Goal: Task Accomplishment & Management: Complete application form

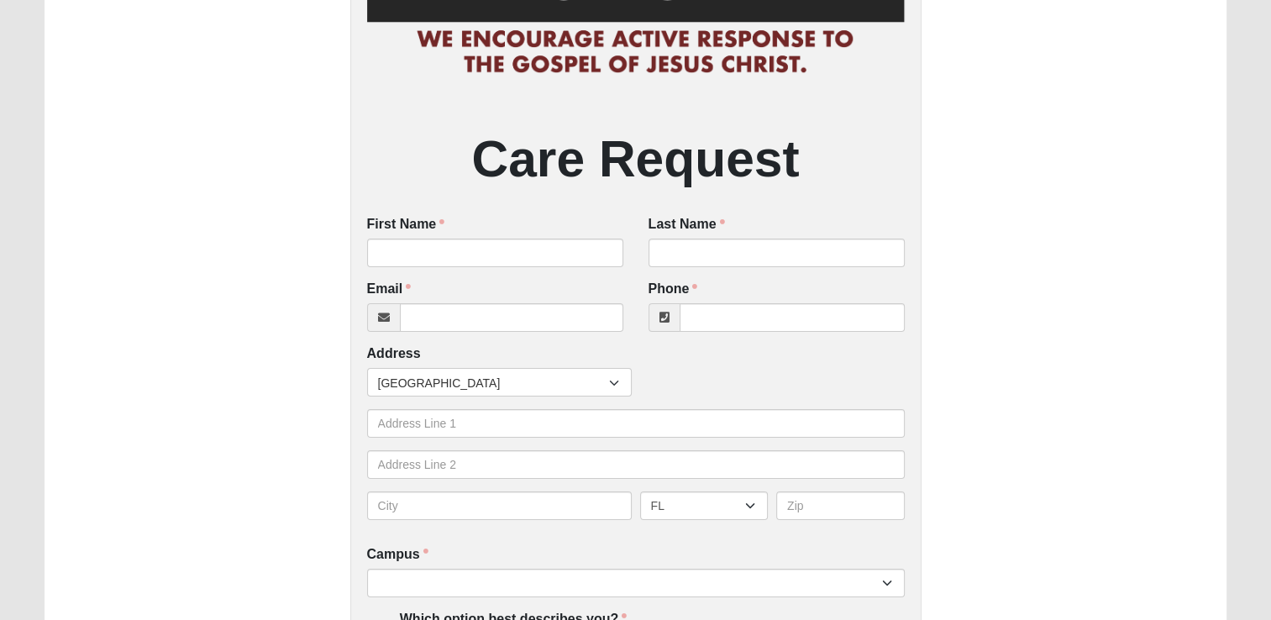
scroll to position [252, 0]
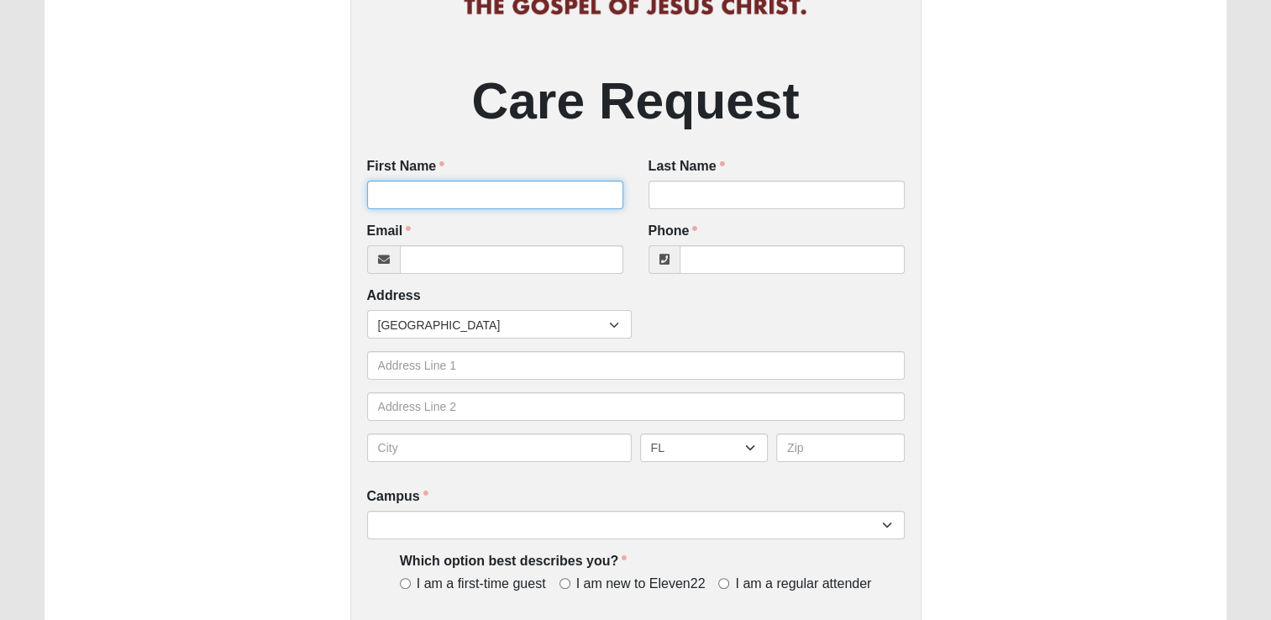
click at [475, 194] on input "First Name" at bounding box center [495, 195] width 256 height 29
type input "[PERSON_NAME]"
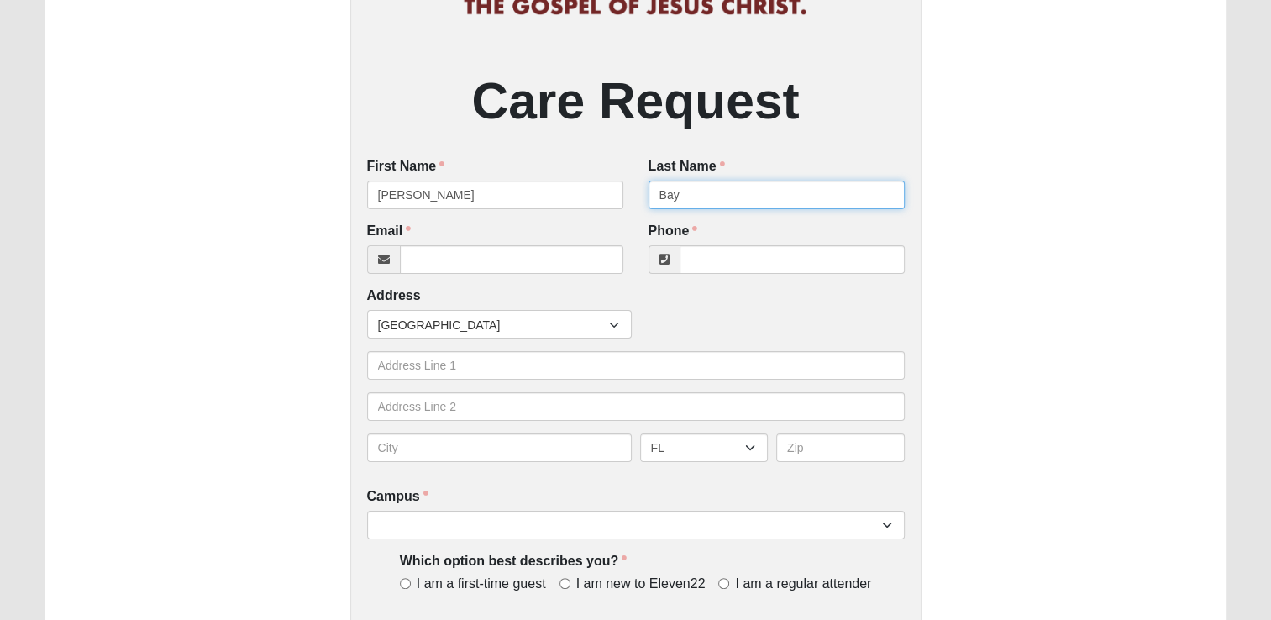
type input "Bay"
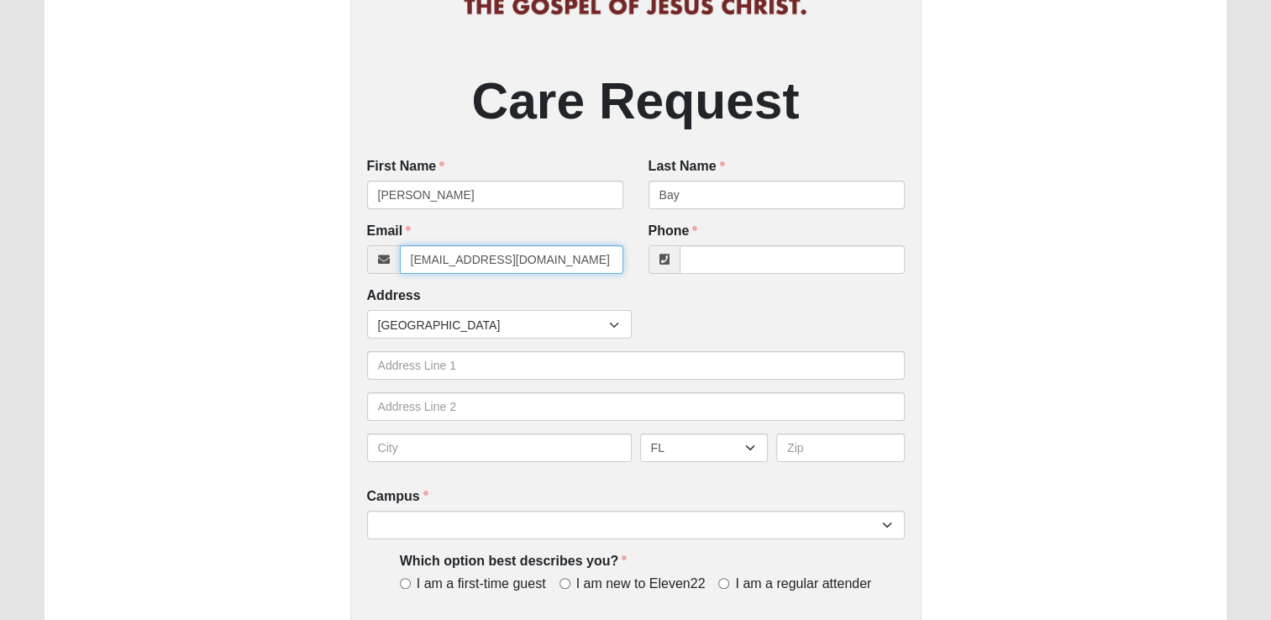
type input "[EMAIL_ADDRESS][DOMAIN_NAME]"
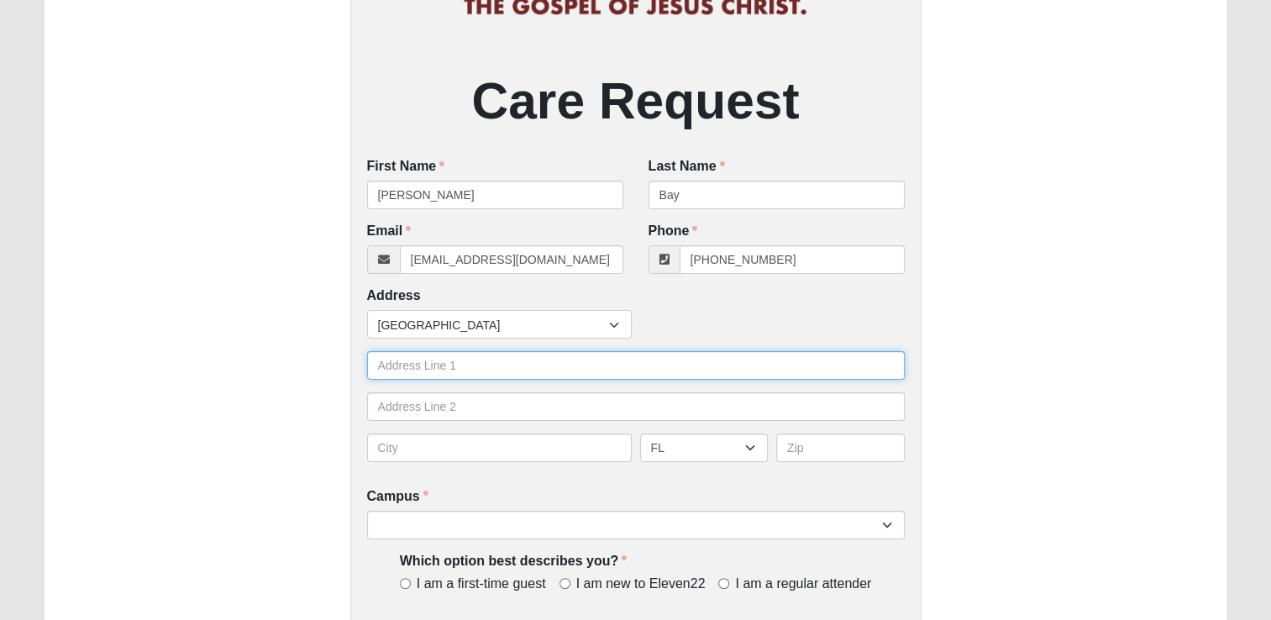
type input "[PHONE_NUMBER]"
click at [467, 365] on input "text" at bounding box center [636, 365] width 538 height 29
type input "[STREET_ADDRESS]"
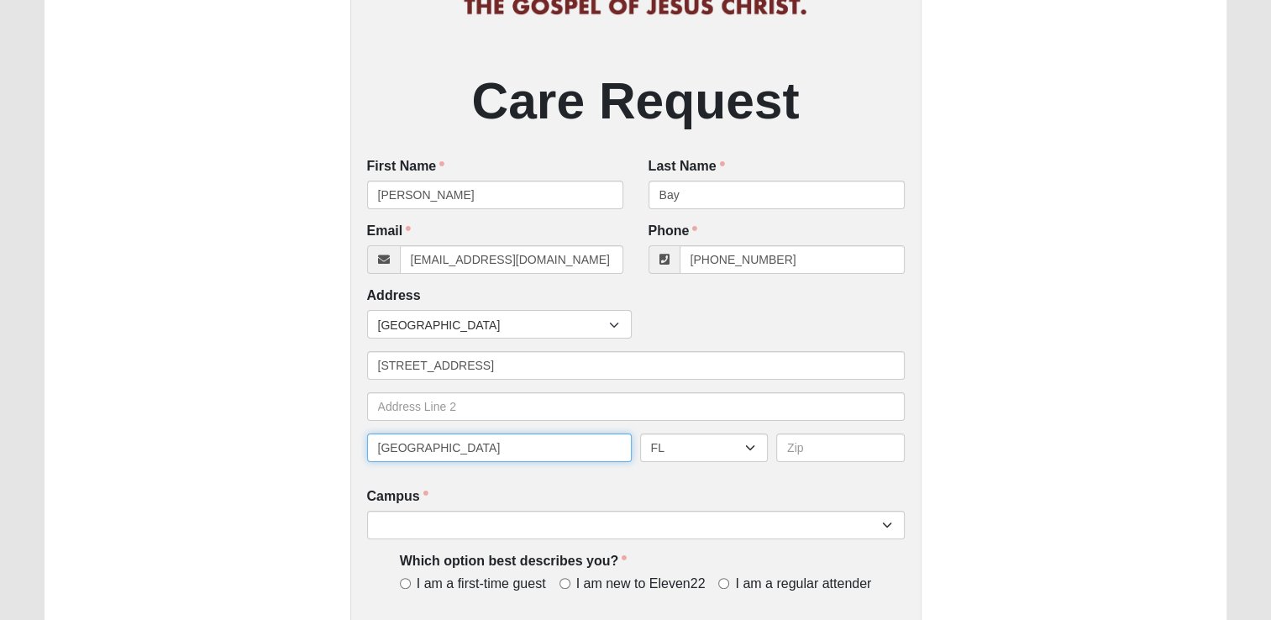
type input "[GEOGRAPHIC_DATA]"
select select "OH"
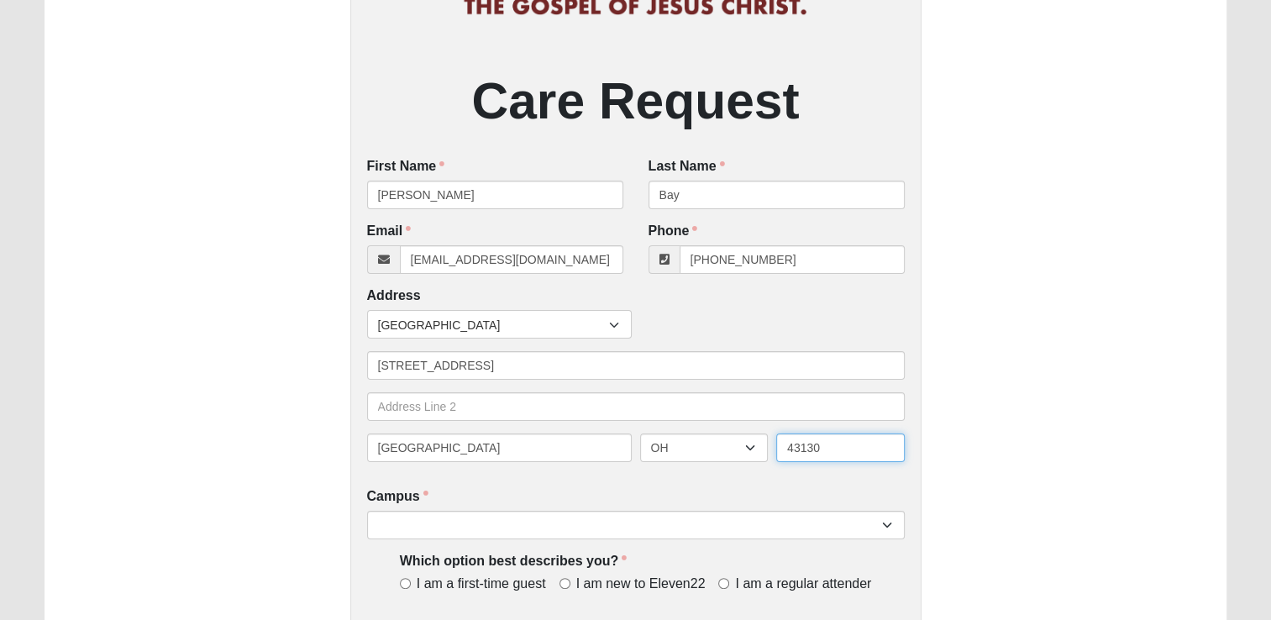
type input "43130"
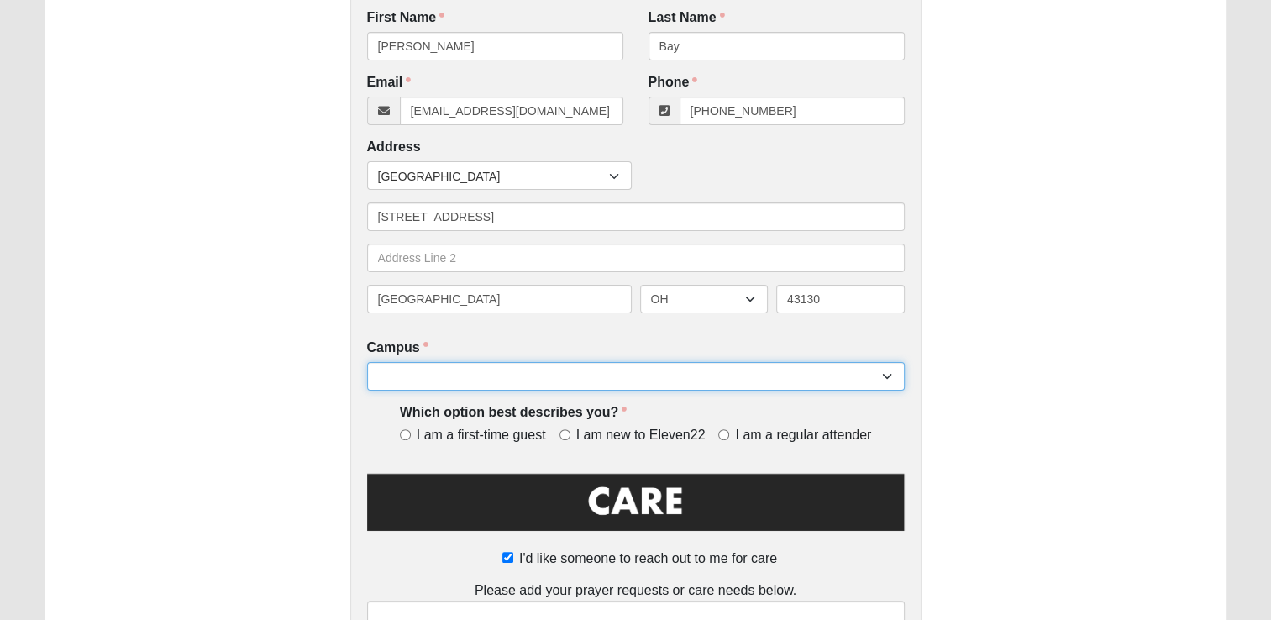
scroll to position [420, 0]
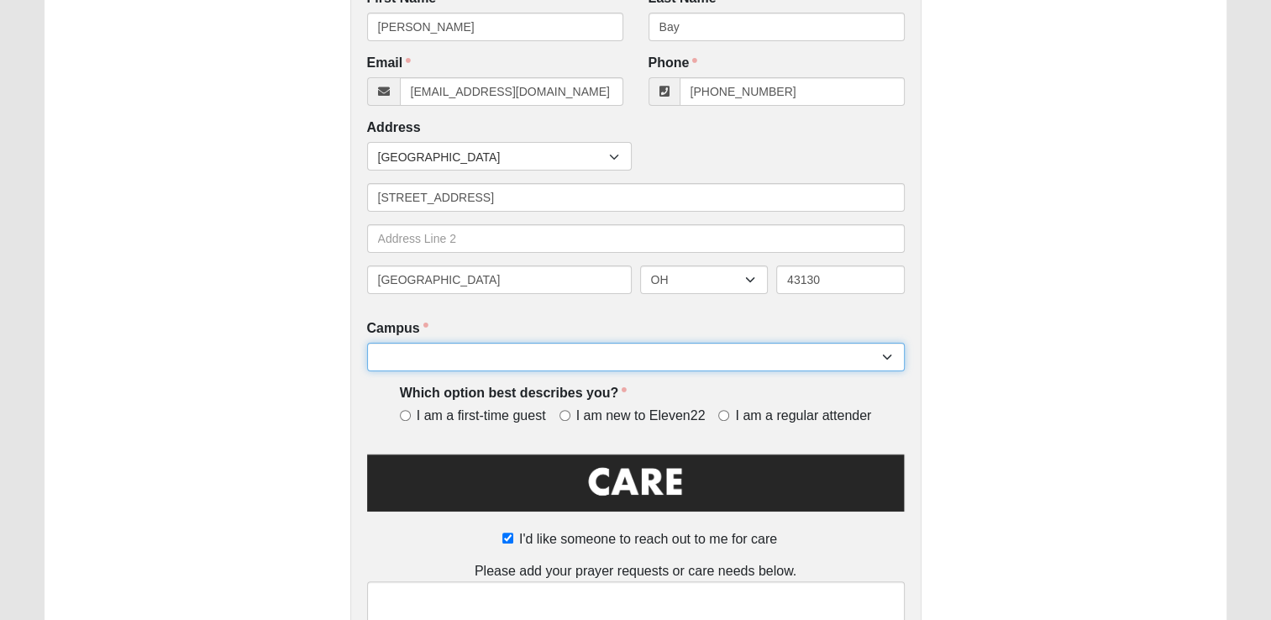
click at [814, 348] on select "Arlington Baymeadows Eleven22 Online [PERSON_NAME][GEOGRAPHIC_DATA] Jesup [GEOG…" at bounding box center [636, 357] width 538 height 29
select select "14"
click at [367, 344] on select "Arlington Baymeadows Eleven22 Online [PERSON_NAME][GEOGRAPHIC_DATA] Jesup [GEOG…" at bounding box center [636, 357] width 538 height 29
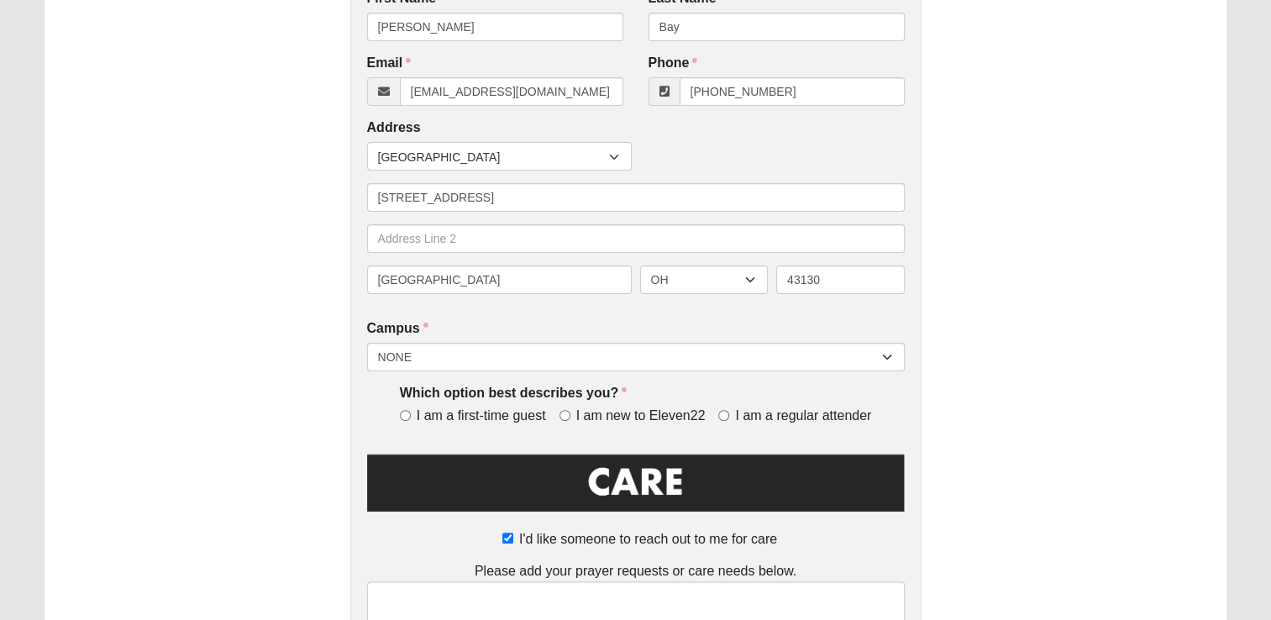
click at [417, 417] on span "I am a first-time guest" at bounding box center [481, 416] width 129 height 19
click at [411, 417] on input "I am a first-time guest" at bounding box center [405, 415] width 11 height 11
radio input "true"
click at [608, 418] on span "I am new to Eleven22" at bounding box center [640, 416] width 129 height 19
click at [571, 418] on input "I am new to Eleven22" at bounding box center [565, 415] width 11 height 11
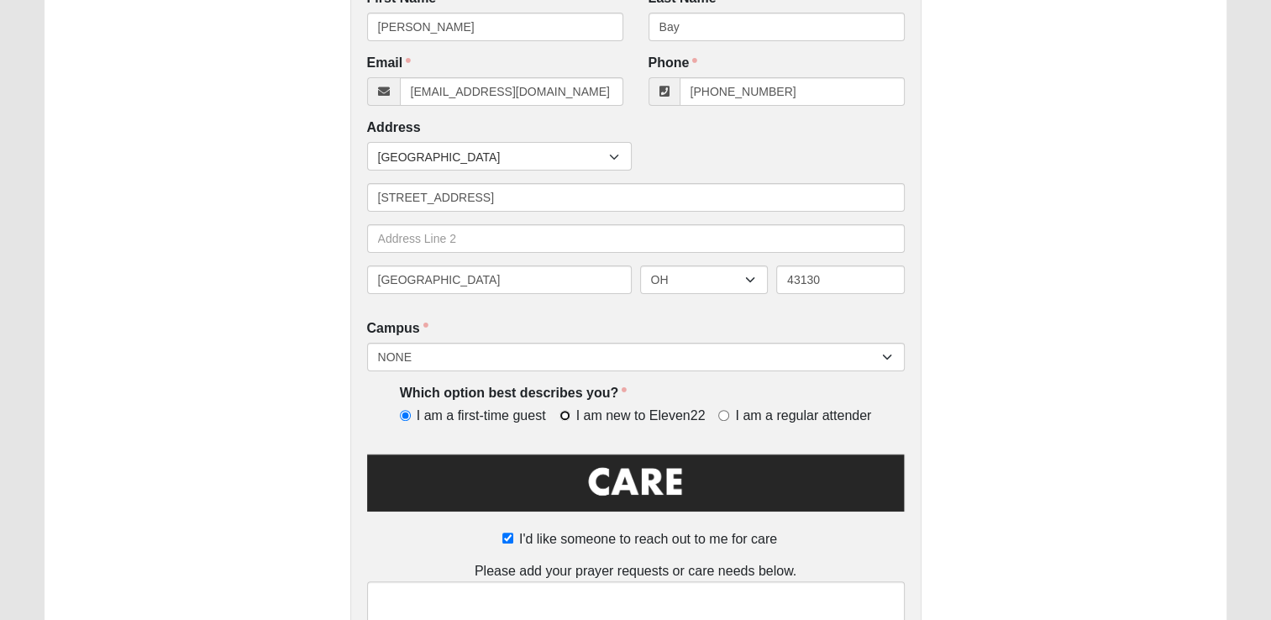
radio input "true"
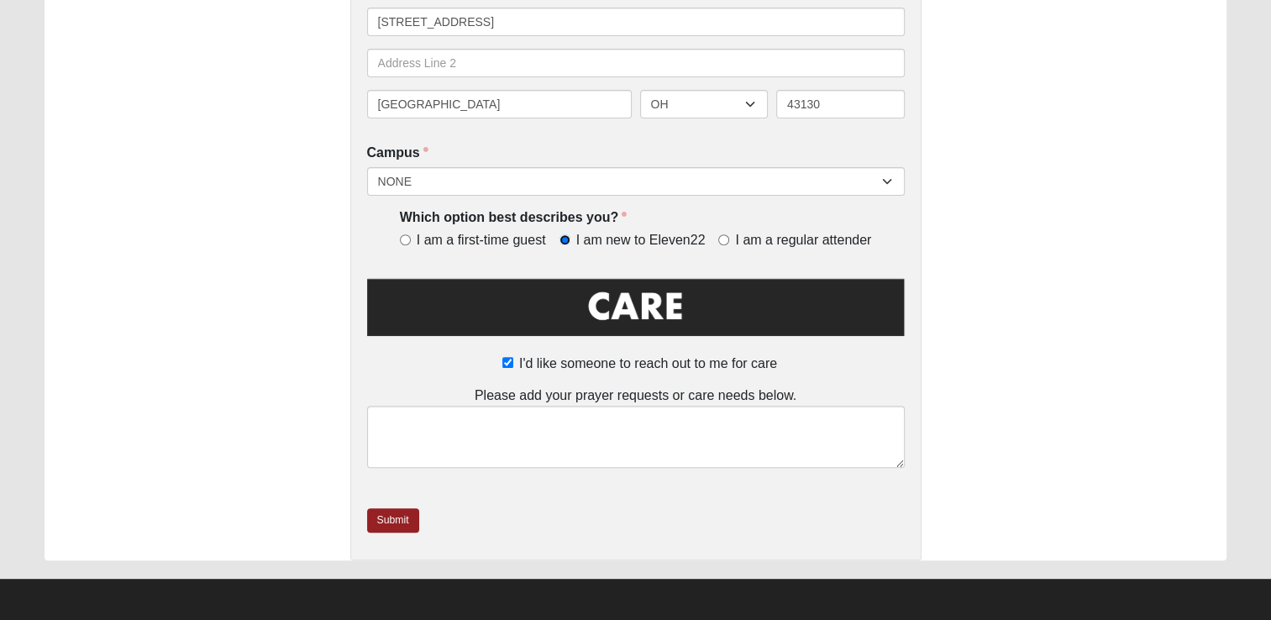
scroll to position [598, 0]
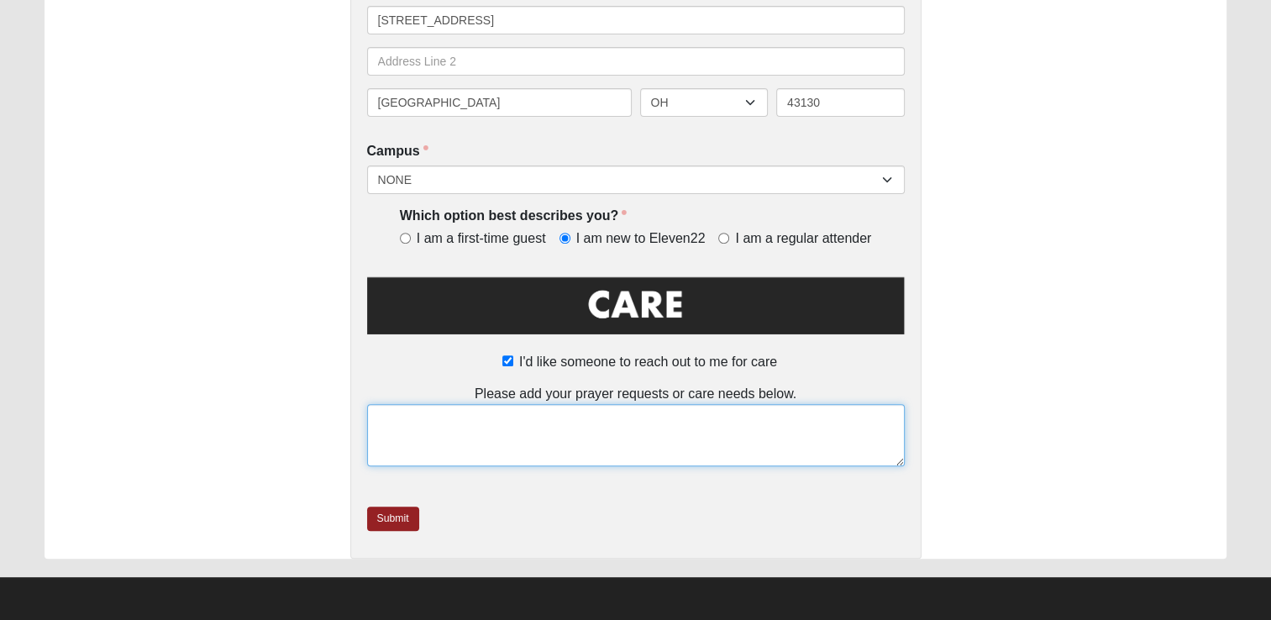
click at [625, 415] on textarea at bounding box center [636, 435] width 538 height 62
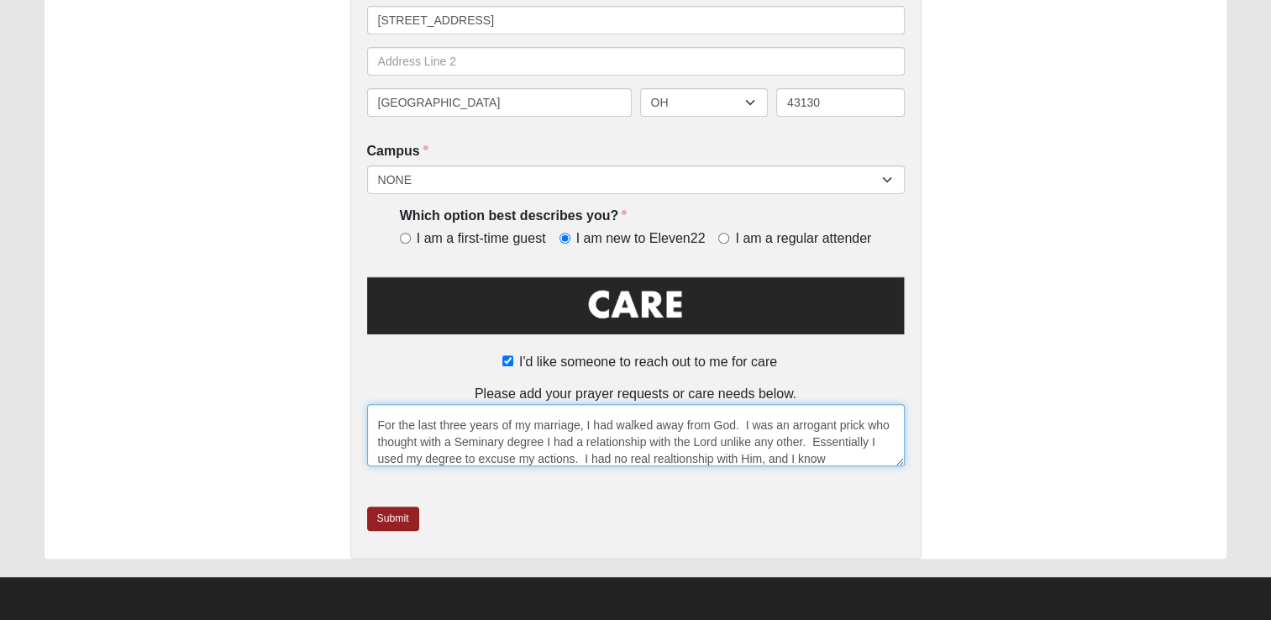
scroll to position [111, 0]
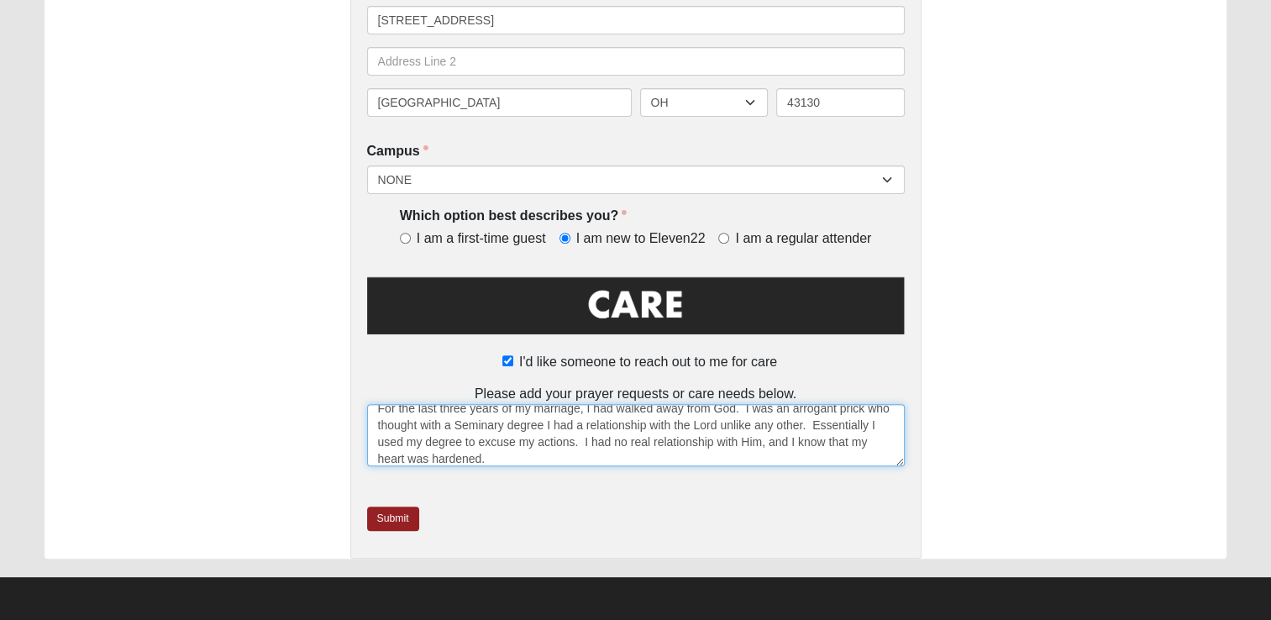
drag, startPoint x: 623, startPoint y: 463, endPoint x: 612, endPoint y: 461, distance: 11.9
click at [618, 462] on textarea "To [DEMOGRAPHIC_DATA][PERSON_NAME], I am writing with a heavy heart. I've messe…" at bounding box center [636, 435] width 538 height 62
click at [549, 451] on textarea "To [DEMOGRAPHIC_DATA][PERSON_NAME], I am writing with a heavy heart. I've messe…" at bounding box center [636, 435] width 538 height 62
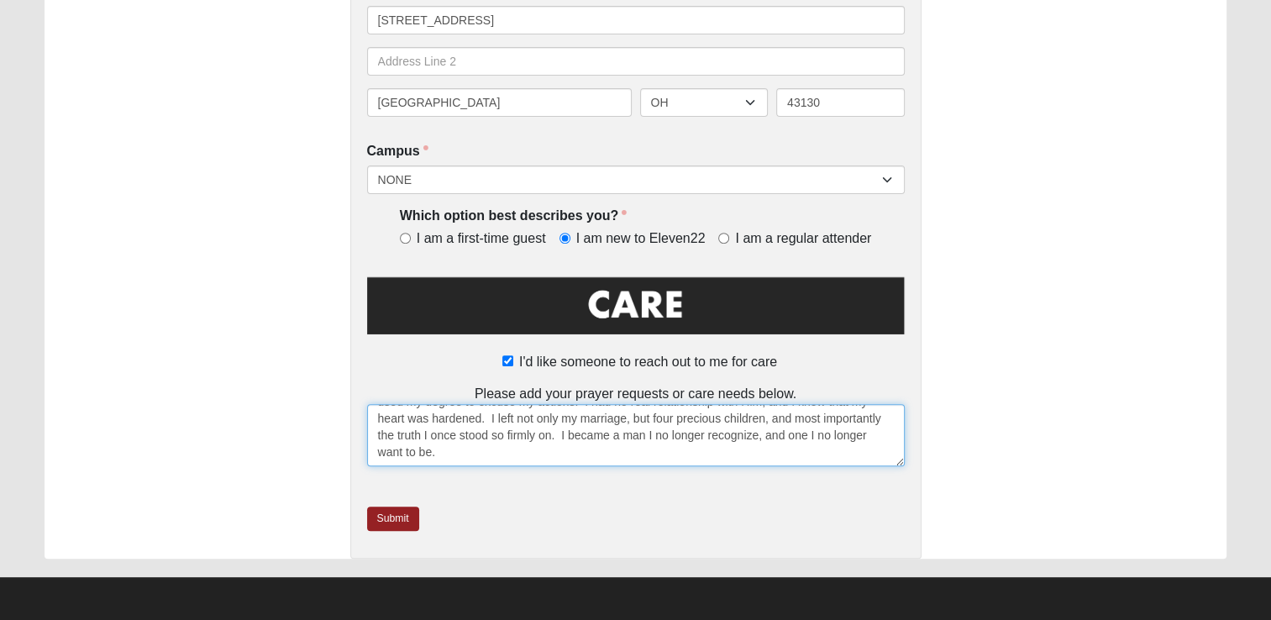
click at [683, 461] on textarea "To [DEMOGRAPHIC_DATA][PERSON_NAME], I am writing with a heavy heart. I've messe…" at bounding box center [636, 435] width 538 height 62
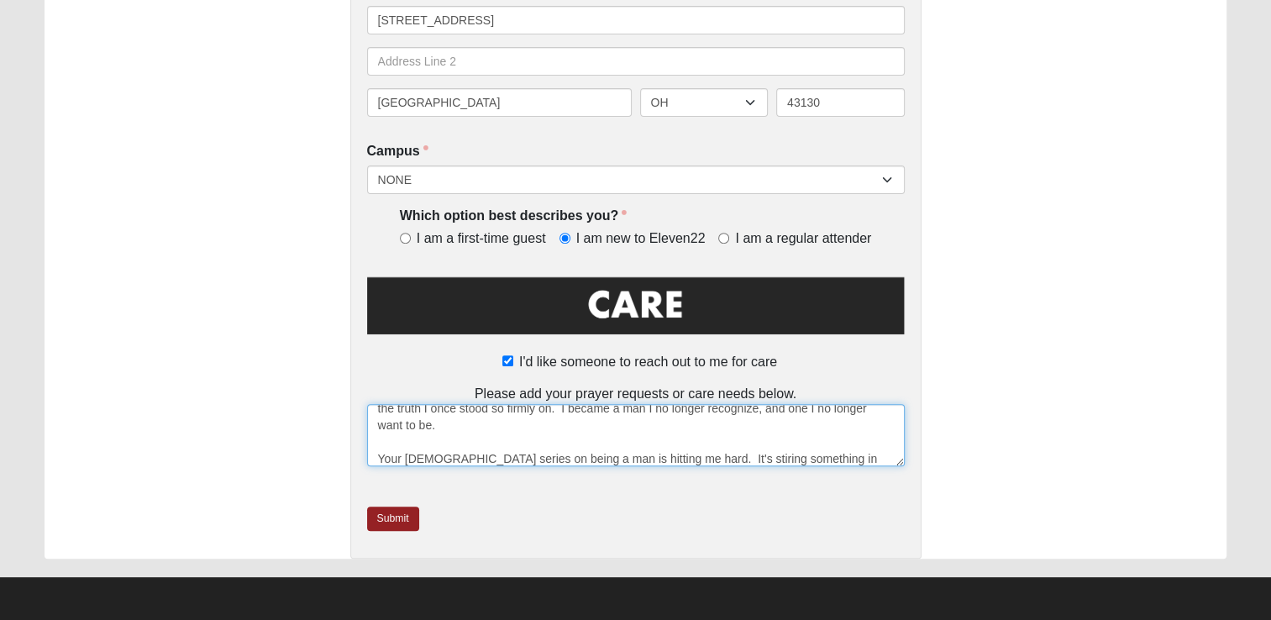
scroll to position [195, 0]
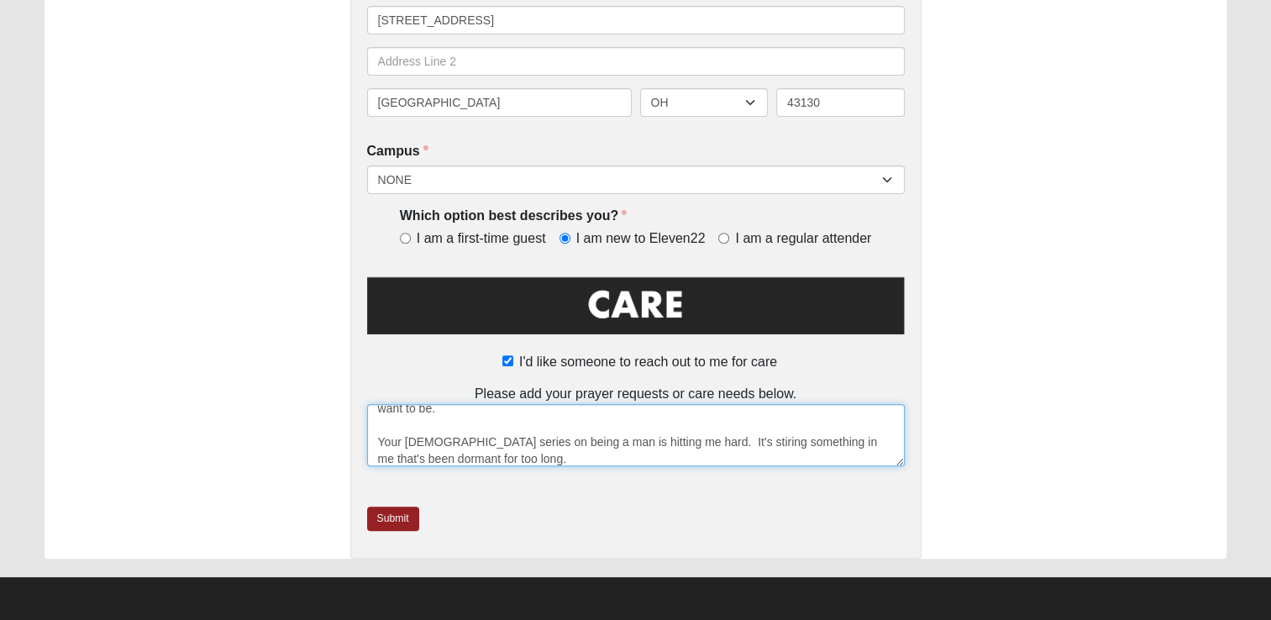
click at [695, 434] on textarea "To [DEMOGRAPHIC_DATA][PERSON_NAME], I am writing with a heavy heart. I've messe…" at bounding box center [636, 435] width 538 height 62
click at [533, 455] on textarea "To [DEMOGRAPHIC_DATA][PERSON_NAME], I am writing with a heavy heart. I've messe…" at bounding box center [636, 435] width 538 height 62
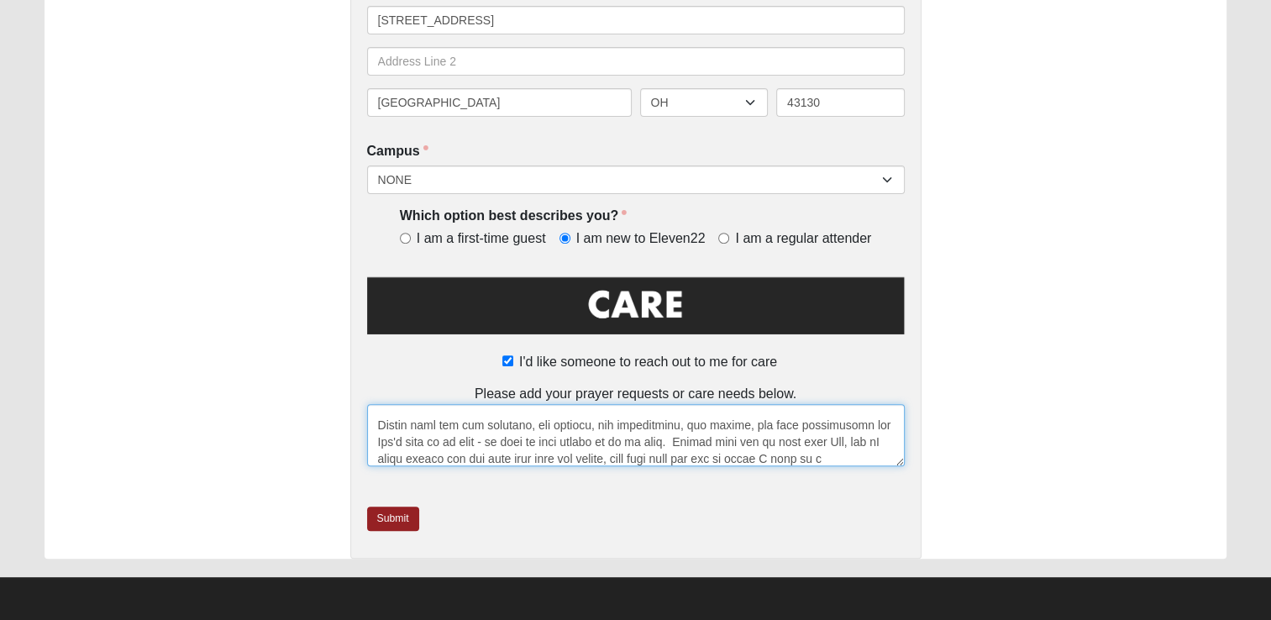
scroll to position [413, 0]
click at [438, 461] on textarea at bounding box center [636, 435] width 538 height 62
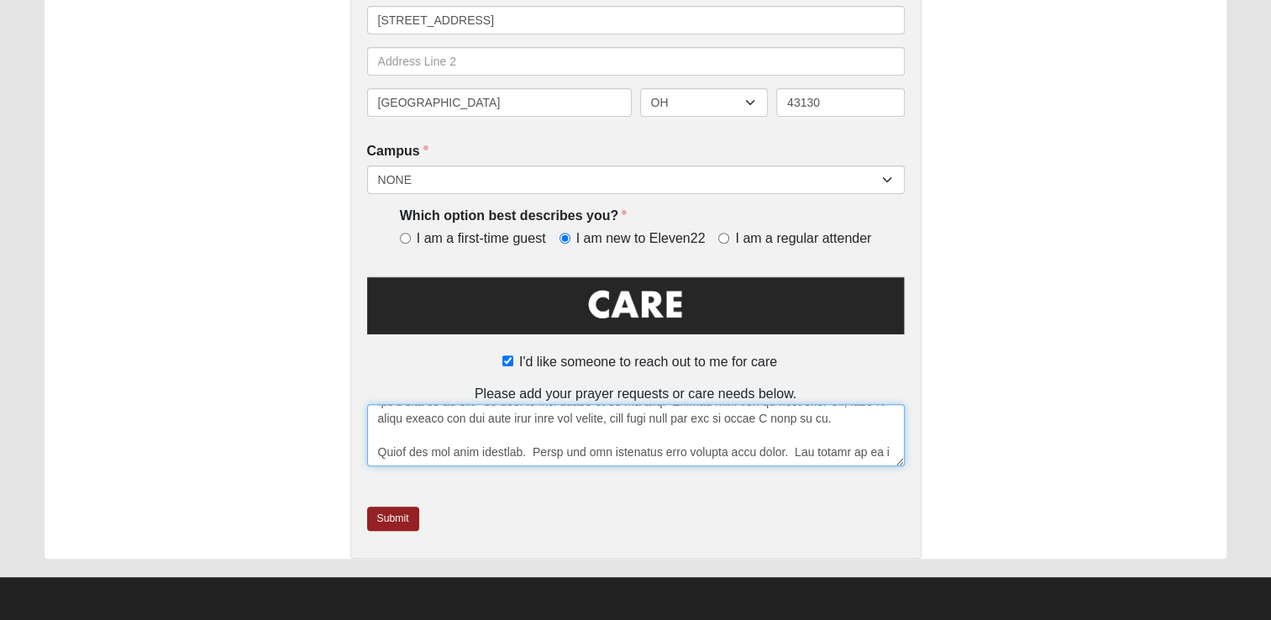
scroll to position [464, 0]
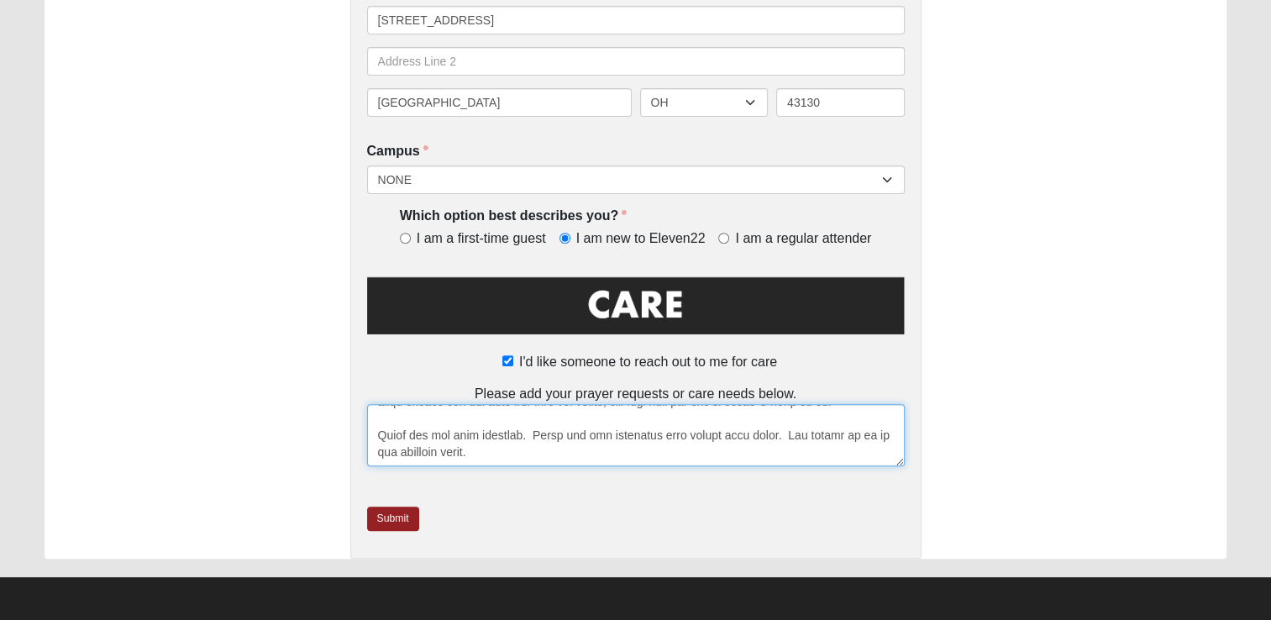
click at [558, 450] on textarea at bounding box center [636, 435] width 538 height 62
click at [497, 453] on textarea at bounding box center [636, 435] width 538 height 62
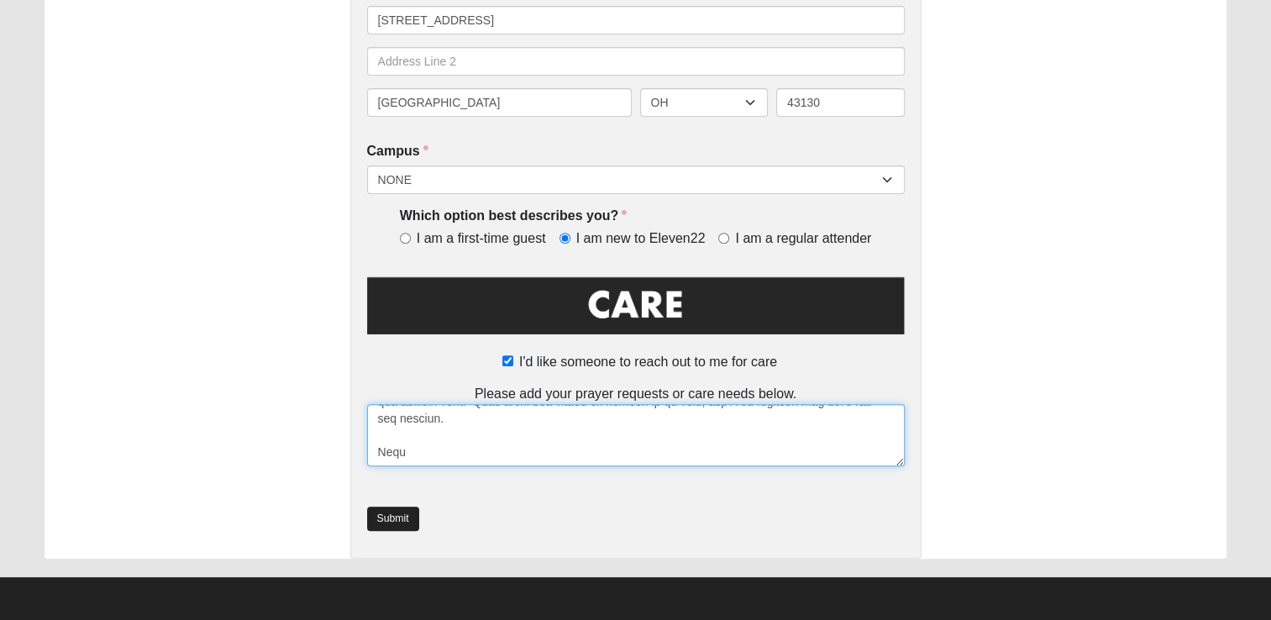
type textarea "To [DEMOGRAPHIC_DATA][PERSON_NAME], I am writing with a heavy heart. I've messe…"
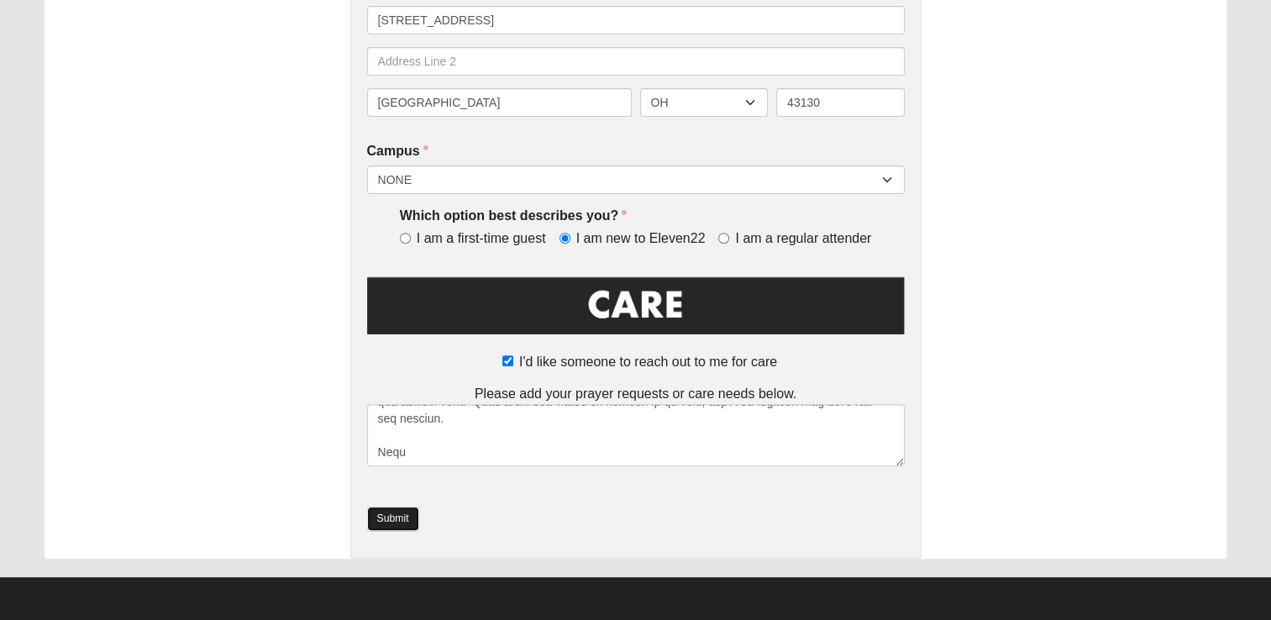
click at [378, 528] on link "Submit" at bounding box center [393, 519] width 52 height 24
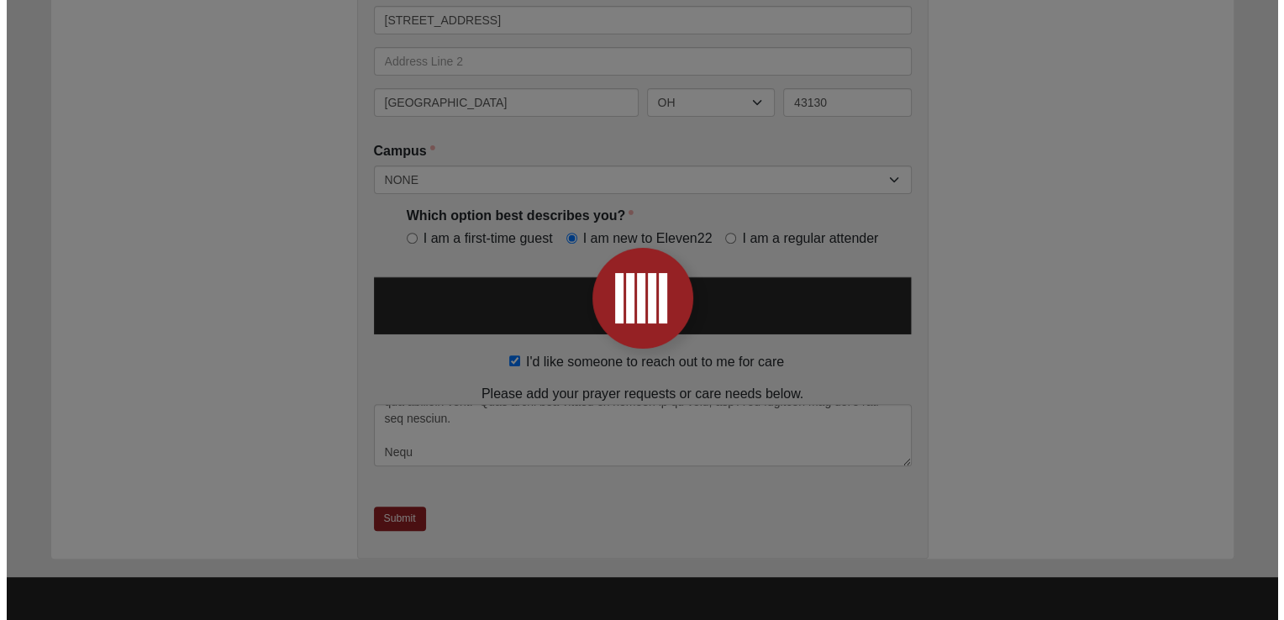
scroll to position [0, 0]
